Goal: Find specific page/section: Find specific page/section

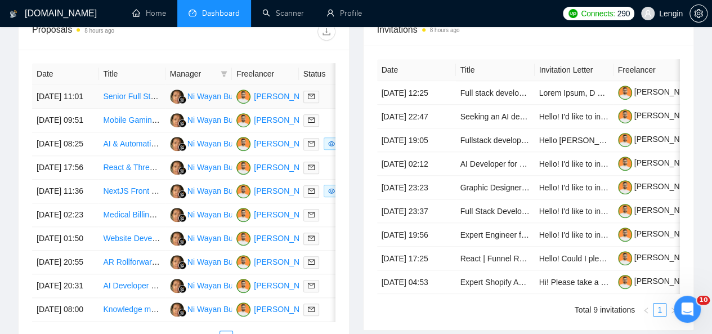
scroll to position [466, 0]
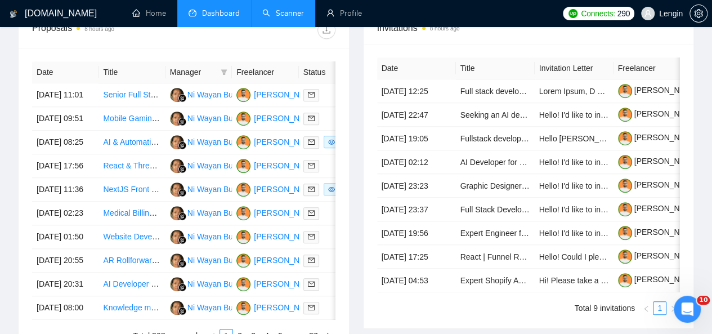
click at [281, 18] on link "Scanner" at bounding box center [283, 13] width 42 height 10
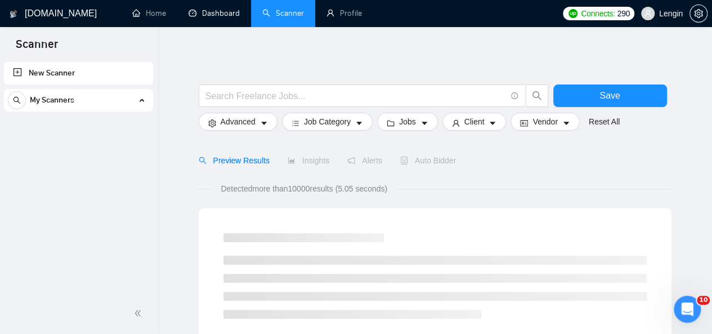
click at [215, 9] on link "Dashboard" at bounding box center [214, 13] width 51 height 10
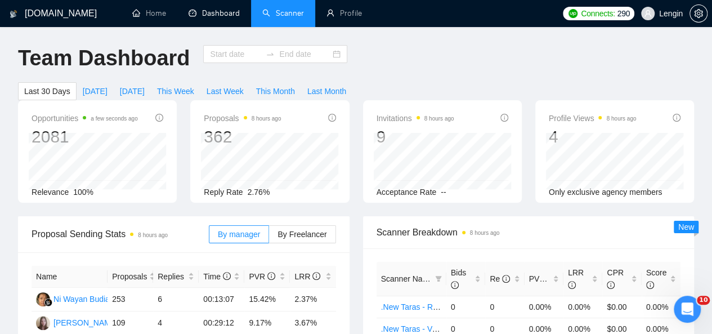
type input "[DATE]"
